Goal: Check status: Check status

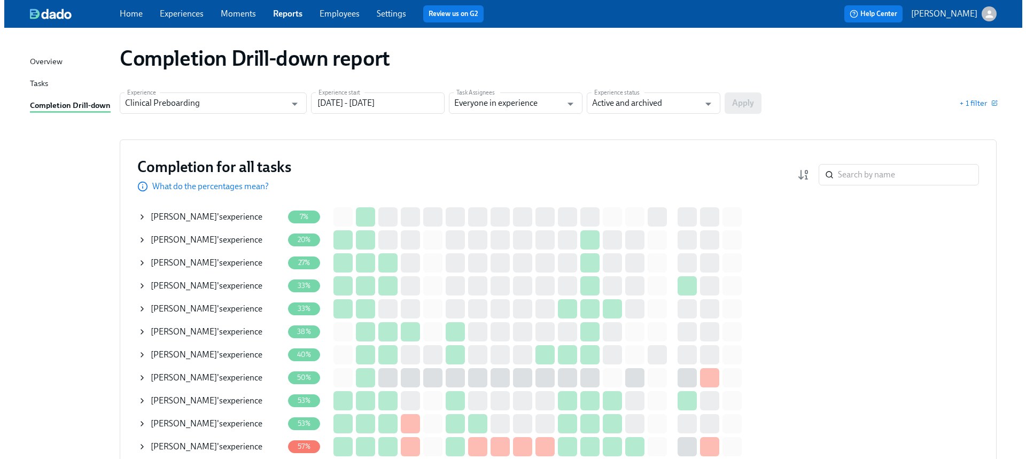
scroll to position [180, 0]
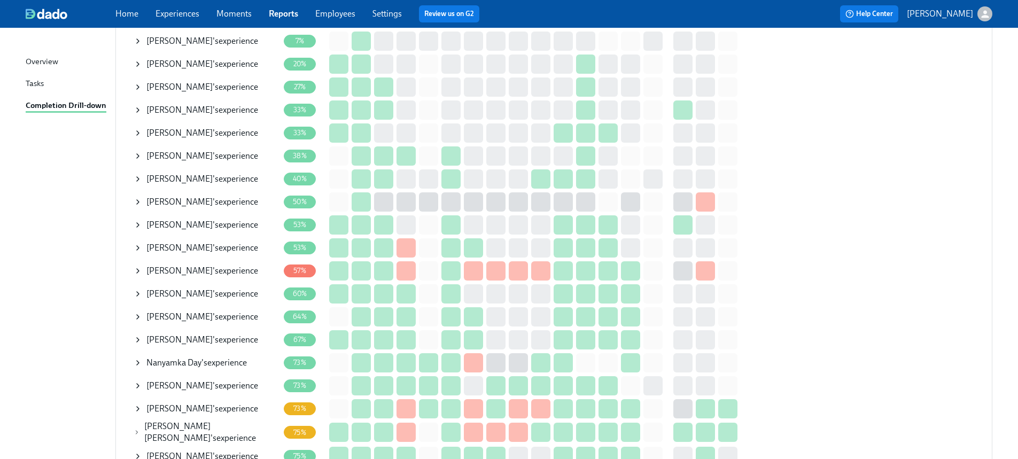
click at [215, 267] on div "Lawanda Harmon 's experience" at bounding box center [202, 271] width 112 height 12
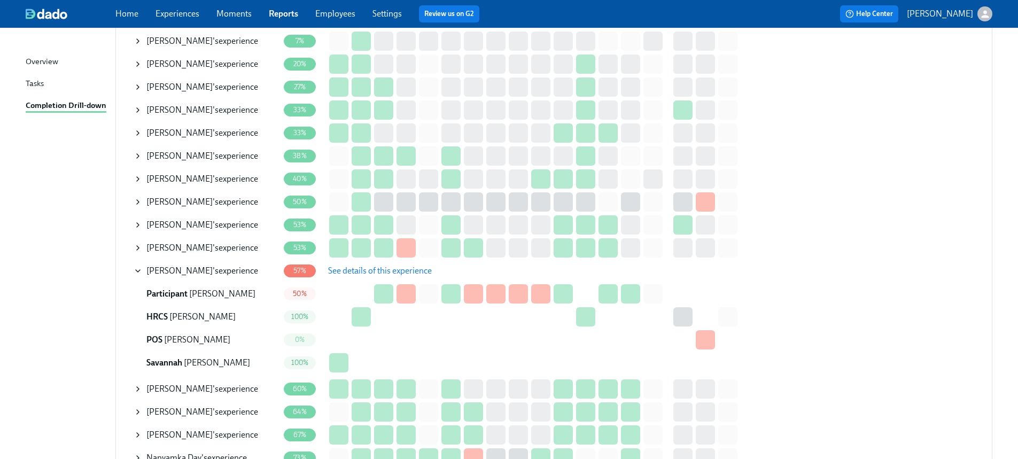
click at [379, 266] on span "See details of this experience" at bounding box center [380, 271] width 104 height 11
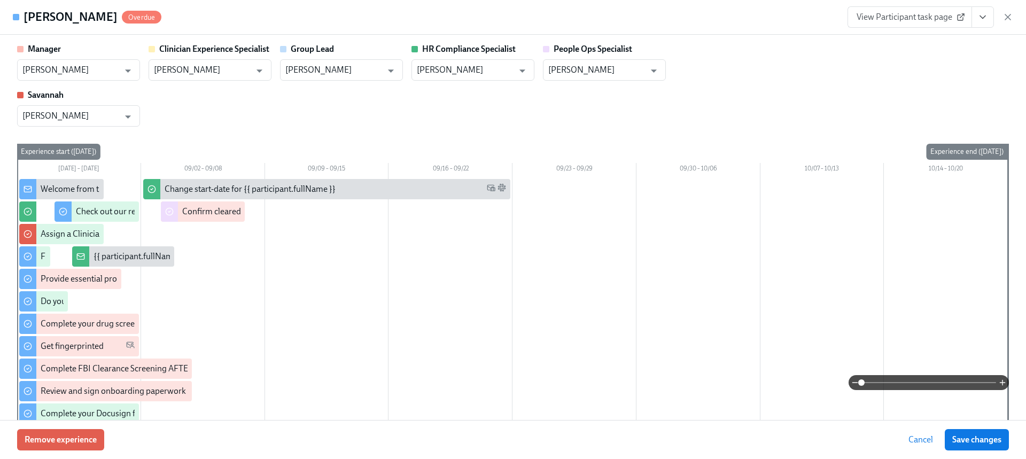
type input "Marlee Billingsley"
type input "[PERSON_NAME]"
type input "Marlee Billingsley"
type input "[PERSON_NAME]"
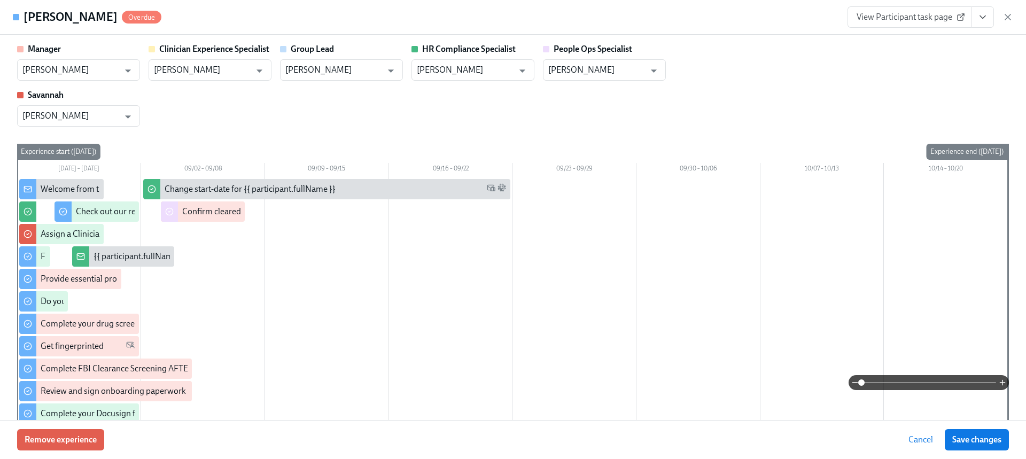
type input "[PERSON_NAME]"
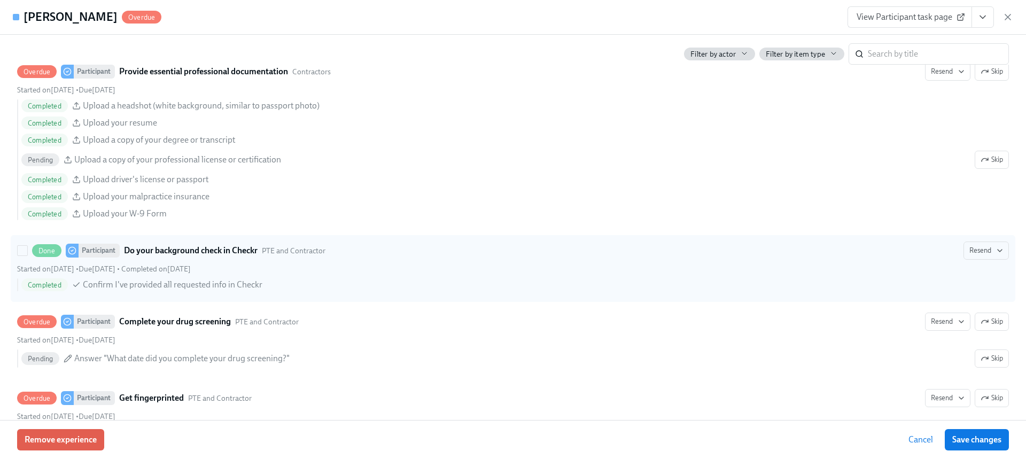
scroll to position [920, 0]
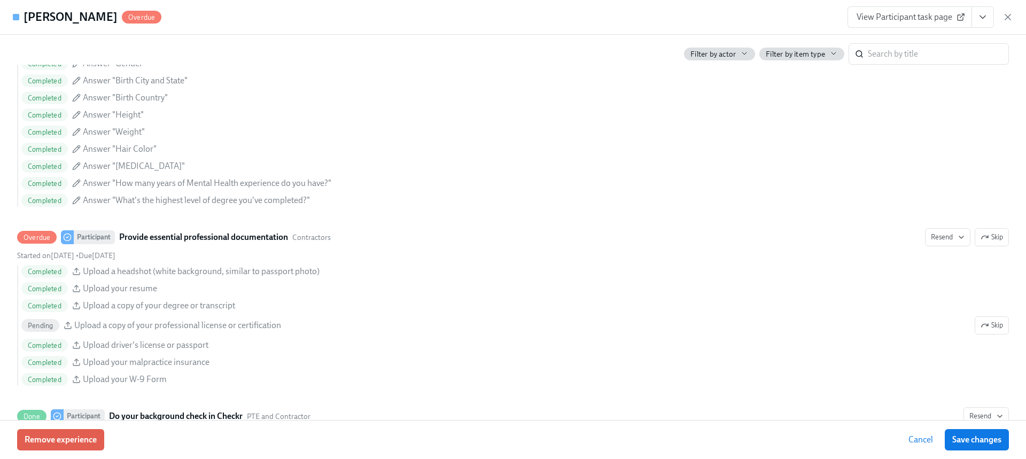
click at [909, 7] on link "View Participant task page" at bounding box center [910, 16] width 125 height 21
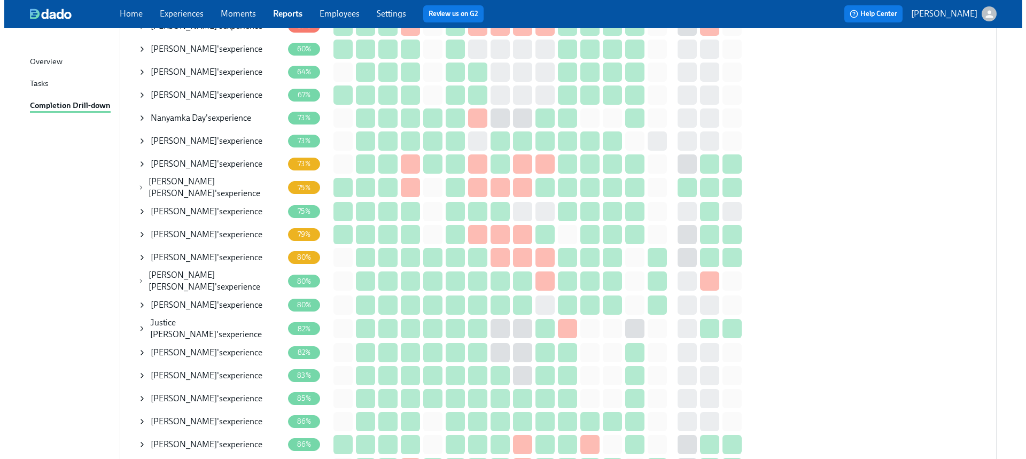
scroll to position [532, 0]
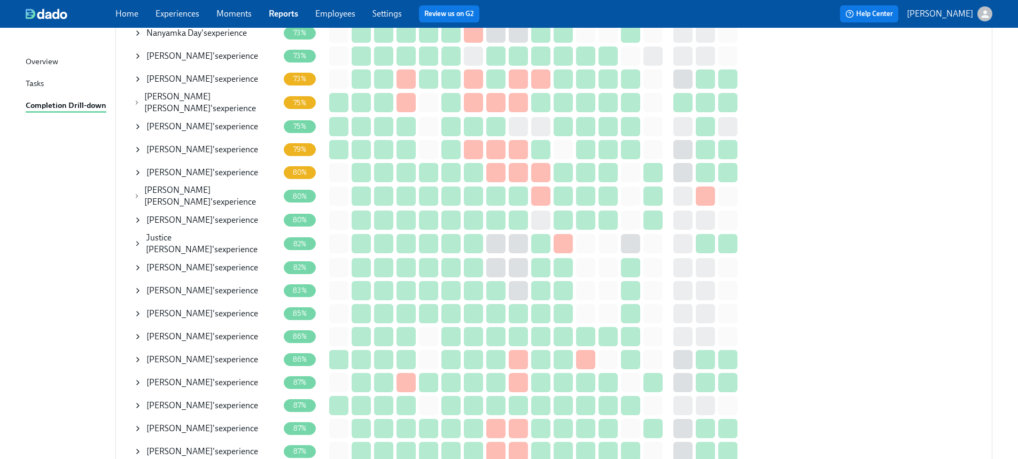
click at [240, 400] on div "[PERSON_NAME] 's experience" at bounding box center [202, 406] width 112 height 12
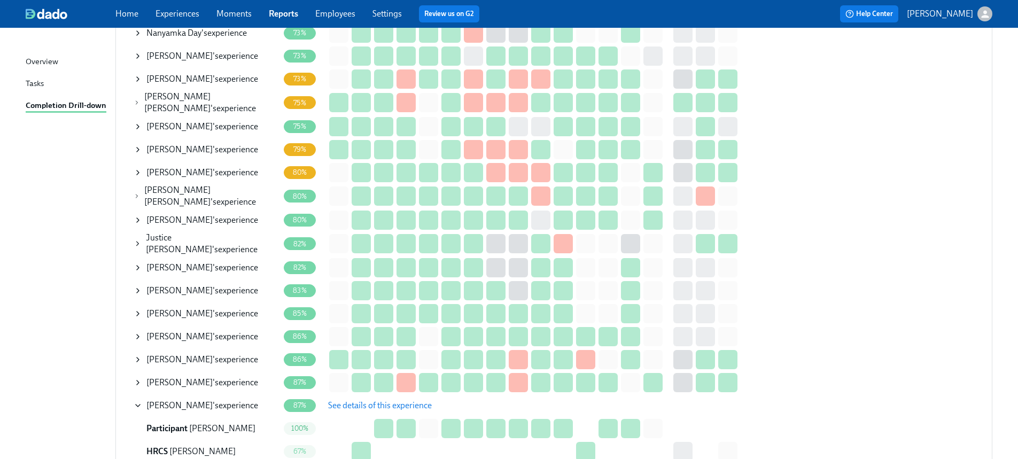
click at [374, 401] on span "See details of this experience" at bounding box center [380, 405] width 104 height 11
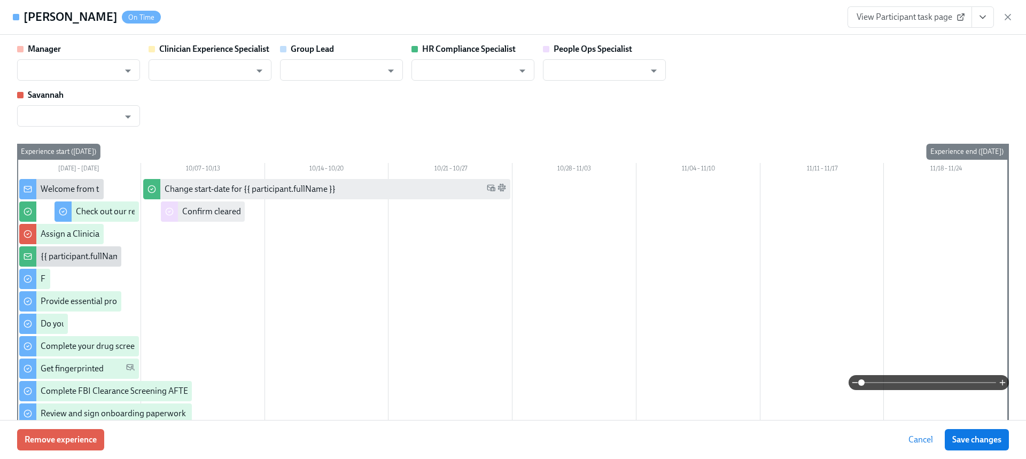
type input "[PERSON_NAME]"
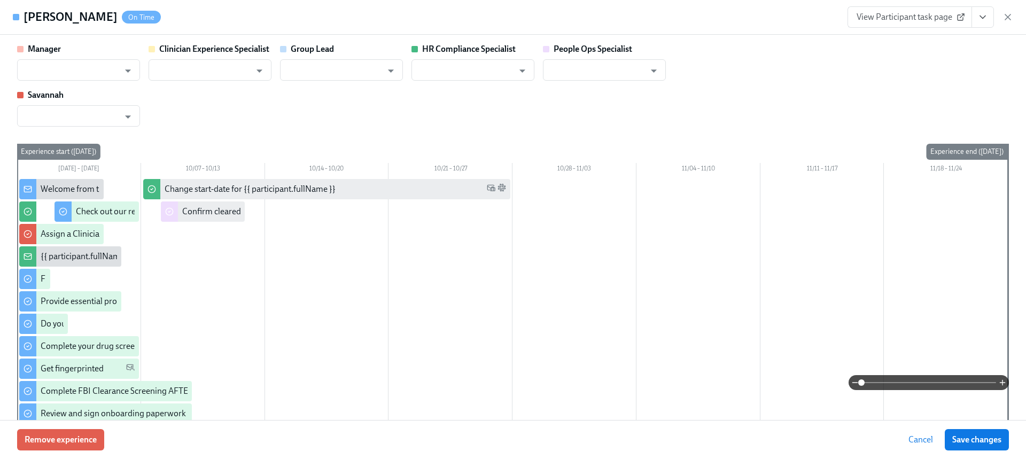
type input "[PERSON_NAME]"
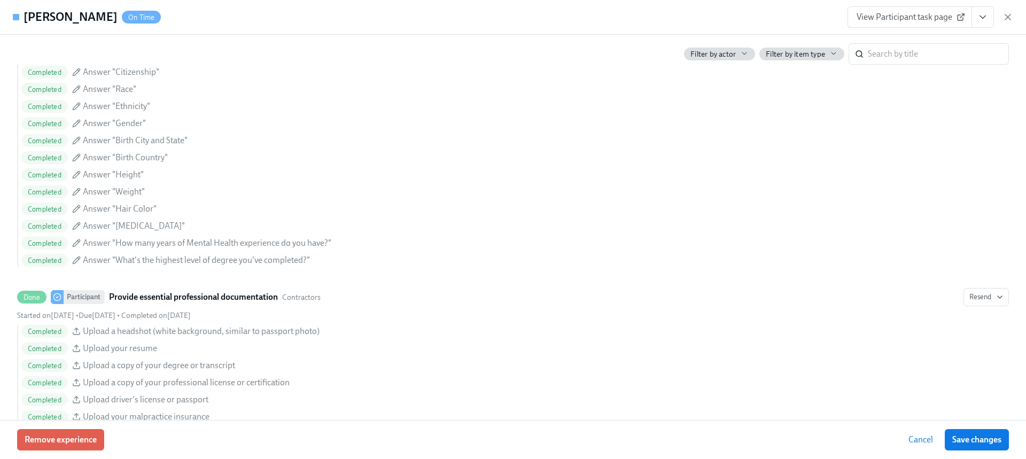
scroll to position [1071, 0]
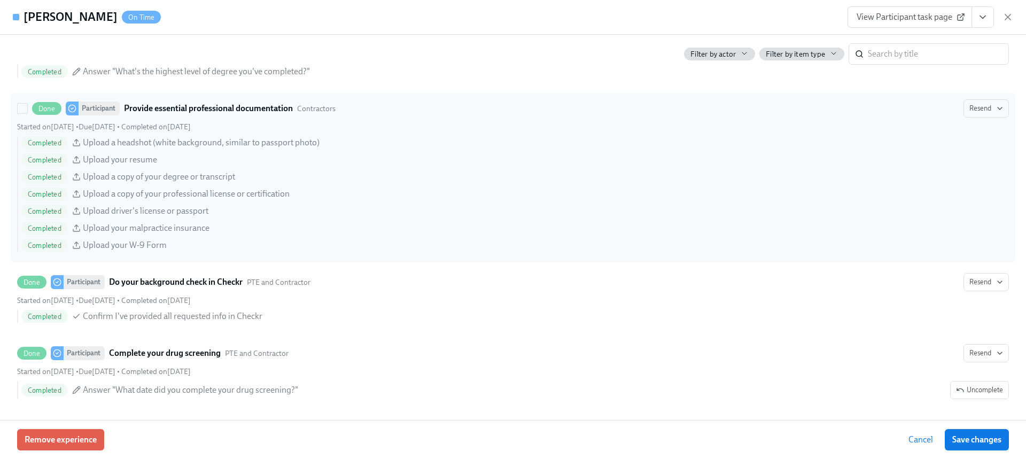
click at [581, 207] on div "Completed Upload driver's license or passport" at bounding box center [515, 211] width 988 height 13
click at [27, 113] on input "Done Participant Provide essential professional documentation Contractors Resen…" at bounding box center [23, 109] width 10 height 10
checkbox input "true"
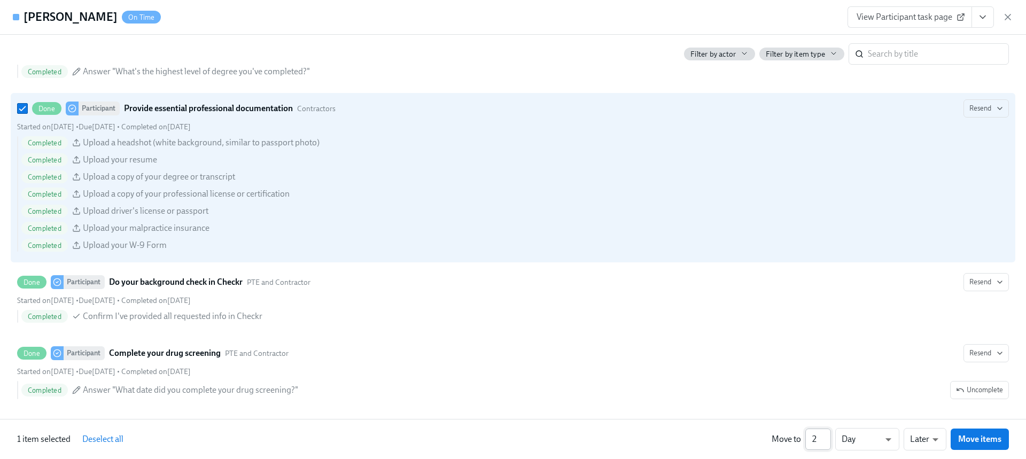
type input "2"
click at [826, 436] on input "2" at bounding box center [819, 439] width 26 height 21
click at [981, 433] on button "Move items" at bounding box center [980, 439] width 58 height 21
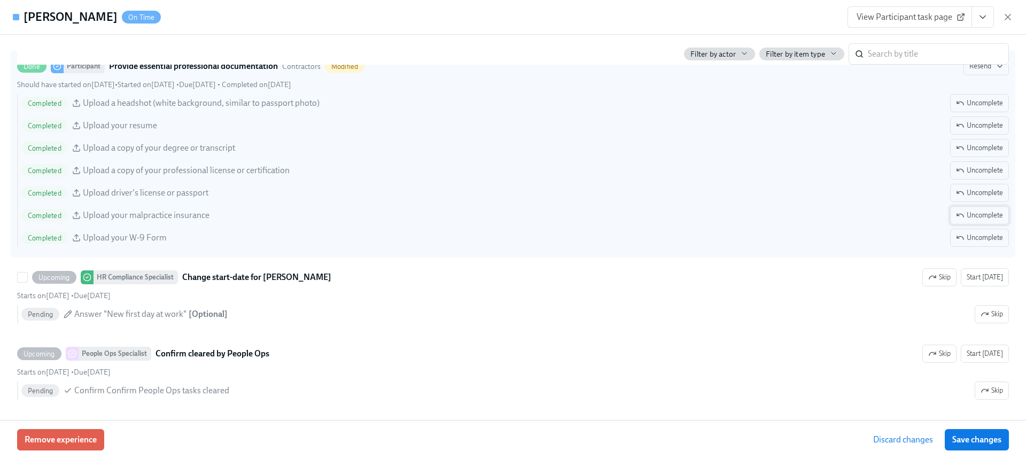
scroll to position [1918, 0]
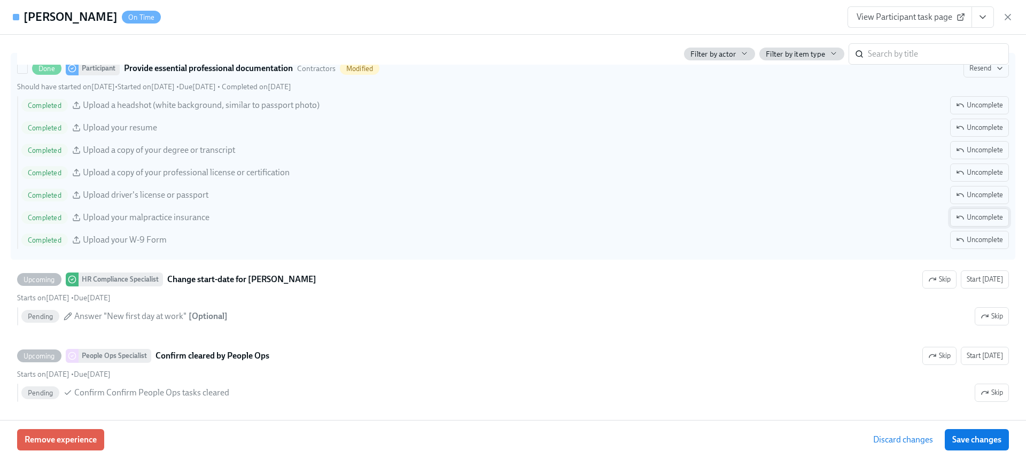
click at [962, 216] on span "Uncomplete" at bounding box center [979, 217] width 47 height 11
click at [983, 440] on span "Save changes" at bounding box center [977, 440] width 49 height 11
